Goal: Task Accomplishment & Management: Complete application form

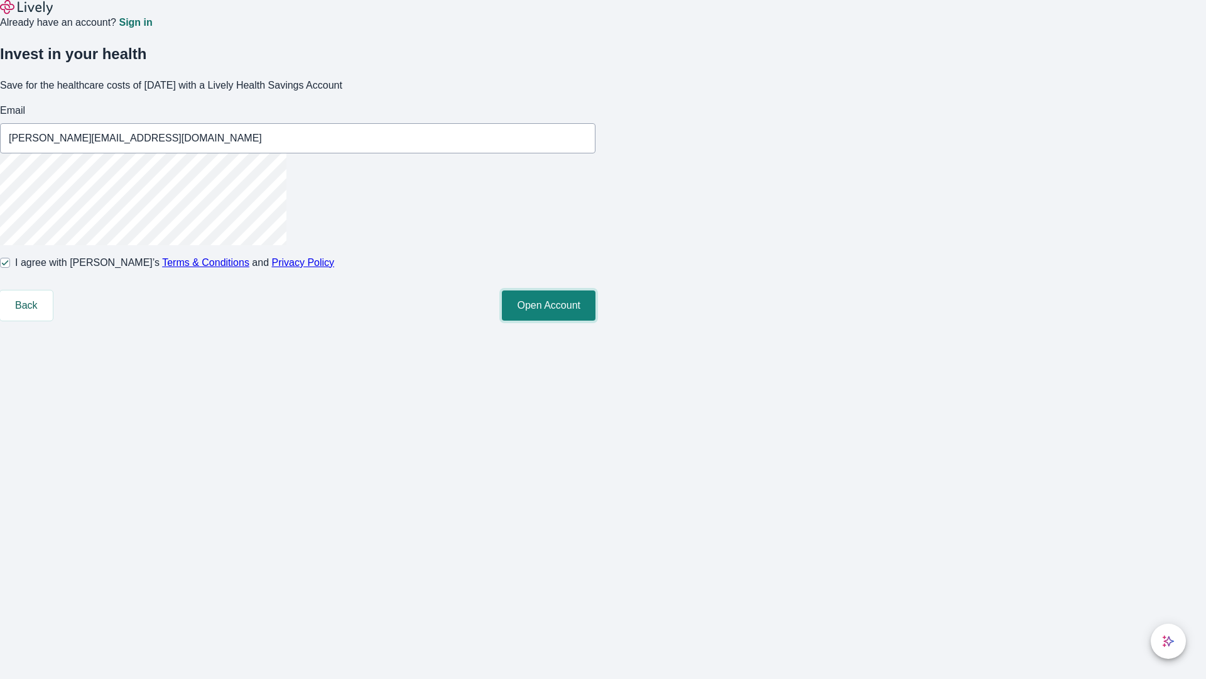
click at [596, 320] on button "Open Account" at bounding box center [549, 305] width 94 height 30
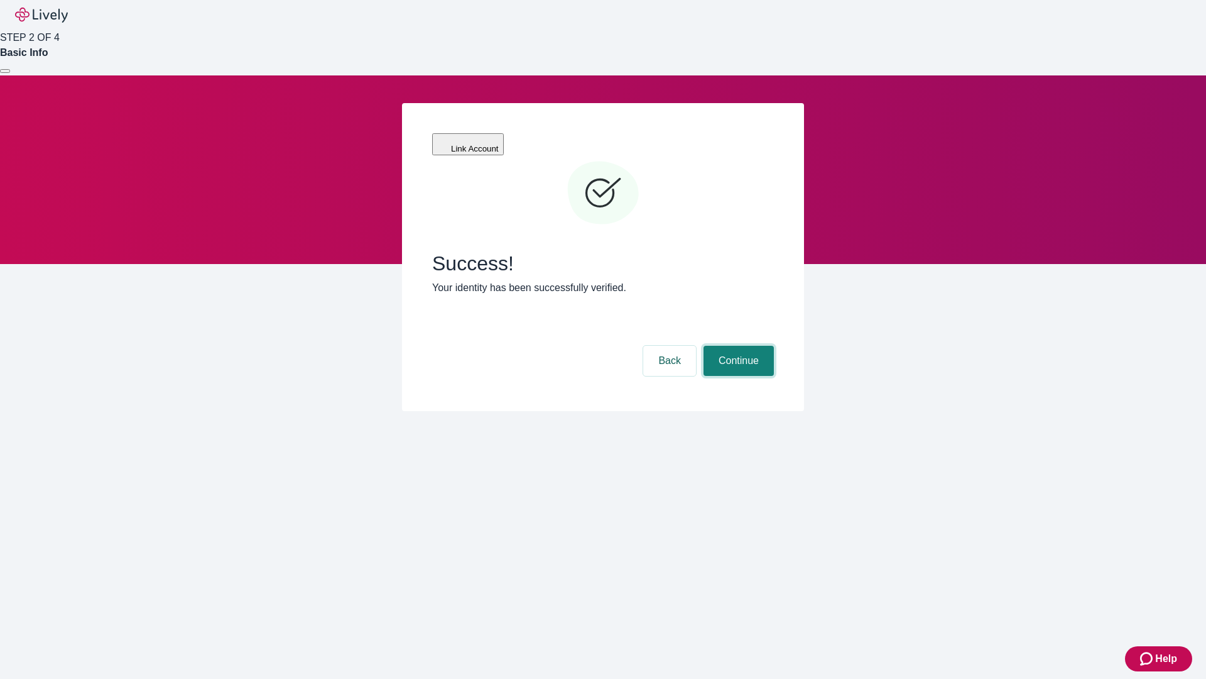
click at [737, 346] on button "Continue" at bounding box center [739, 361] width 70 height 30
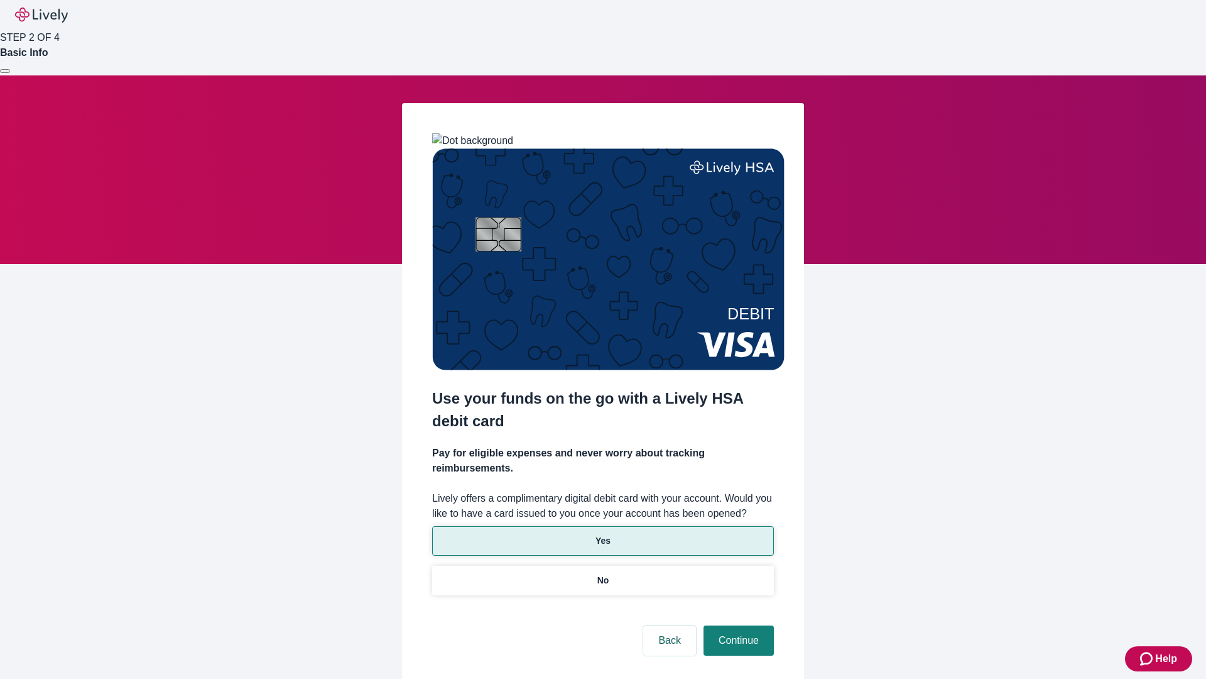
click at [603, 534] on p "Yes" at bounding box center [603, 540] width 15 height 13
click at [737, 625] on button "Continue" at bounding box center [739, 640] width 70 height 30
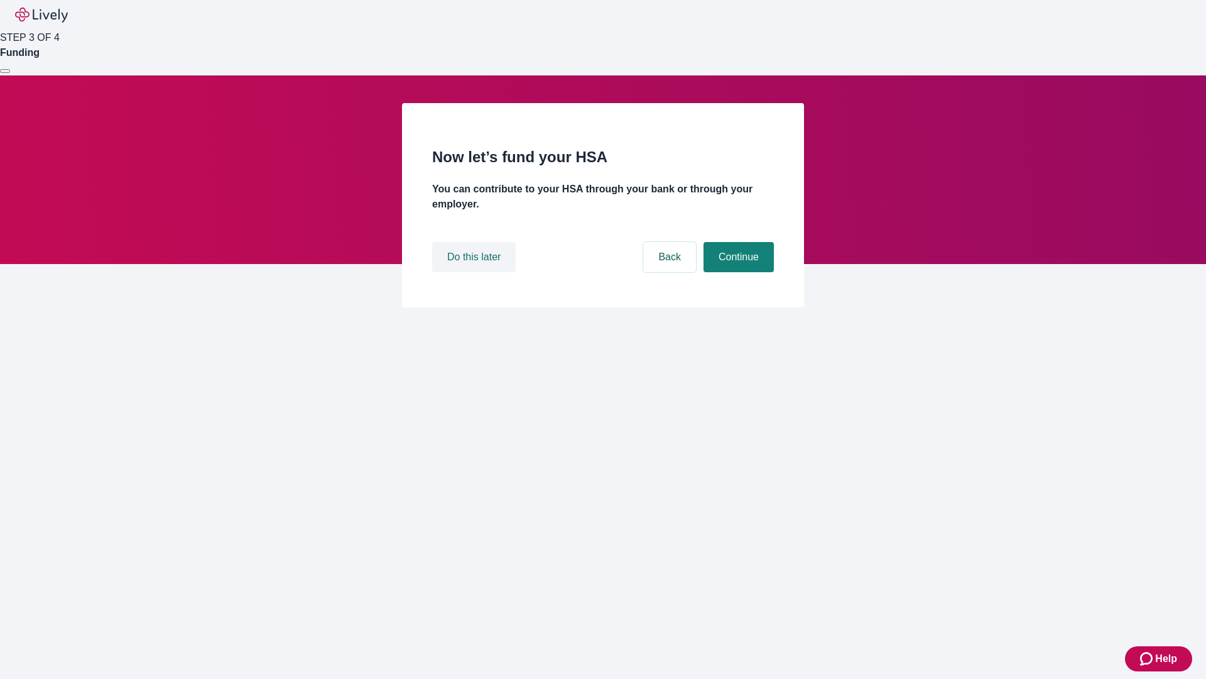
click at [476, 272] on button "Do this later" at bounding box center [474, 257] width 84 height 30
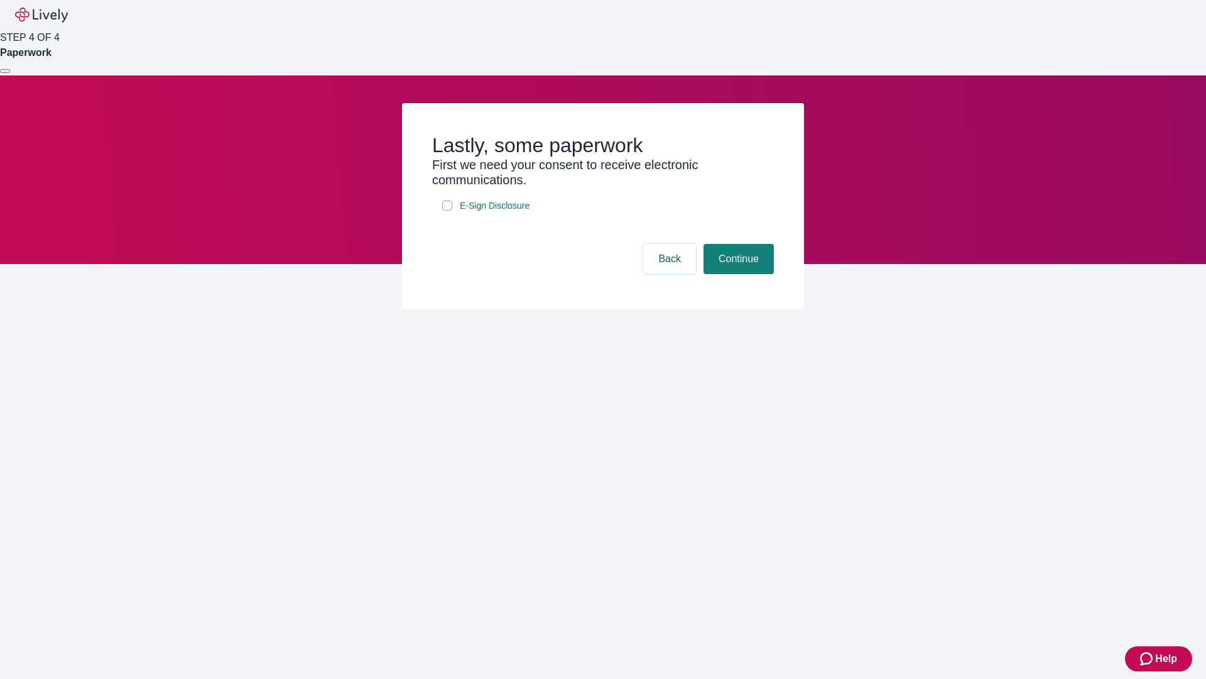
click at [447, 210] on input "E-Sign Disclosure" at bounding box center [447, 205] width 10 height 10
checkbox input "true"
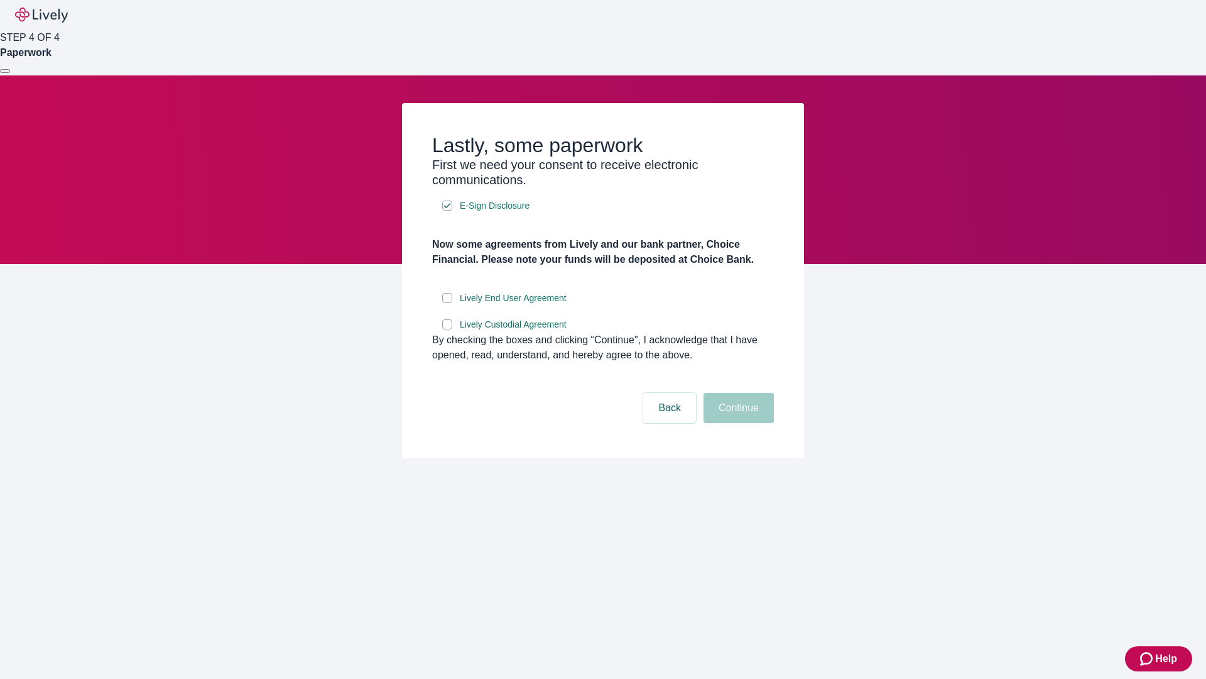
click at [447, 303] on input "Lively End User Agreement" at bounding box center [447, 298] width 10 height 10
checkbox input "true"
click at [447, 329] on input "Lively Custodial Agreement" at bounding box center [447, 324] width 10 height 10
checkbox input "true"
click at [737, 423] on button "Continue" at bounding box center [739, 408] width 70 height 30
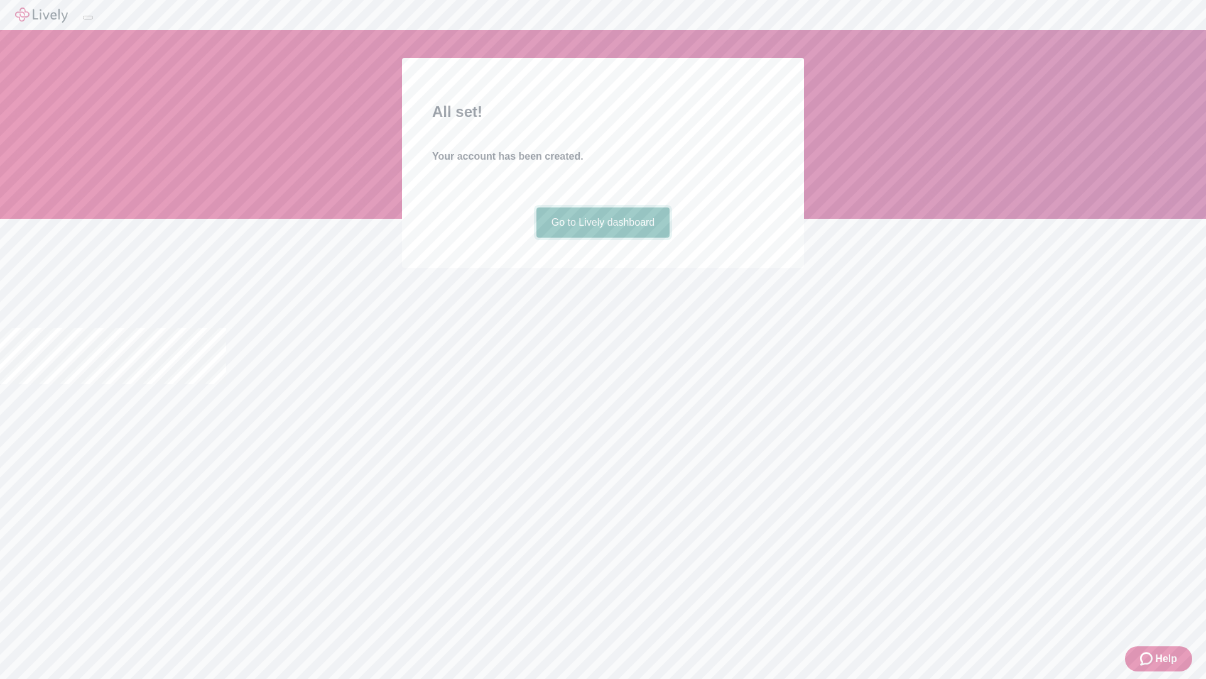
click at [603, 237] on link "Go to Lively dashboard" at bounding box center [604, 222] width 134 height 30
